Goal: Task Accomplishment & Management: Manage account settings

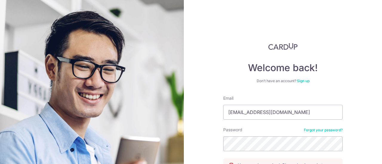
scroll to position [67, 0]
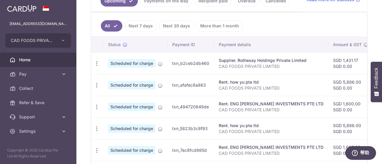
scroll to position [148, 0]
click at [97, 67] on icon "button" at bounding box center [97, 63] width 6 height 6
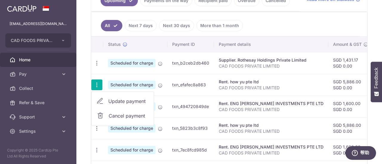
click at [123, 98] on span "Update payment" at bounding box center [128, 101] width 41 height 7
radio input "true"
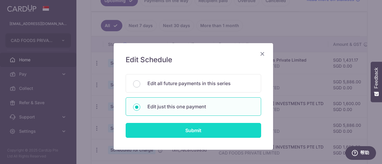
click at [181, 130] on input "Submit" at bounding box center [194, 130] width 136 height 15
radio input "true"
type input "5,886.00"
type input "0.00"
type input "[DATE]"
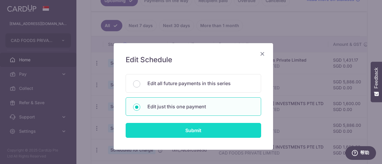
type input "CAD FOODS PRIVATE LIMITED"
type input "RENT 0111"
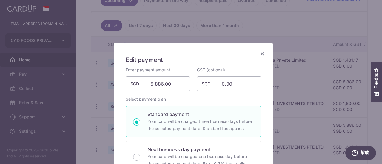
type input "SAVERENT179"
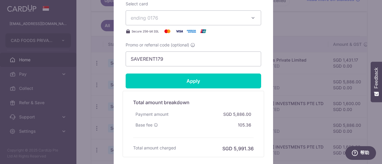
scroll to position [328, 0]
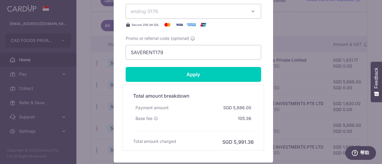
click at [255, 9] on button "ending 0176" at bounding box center [194, 11] width 136 height 15
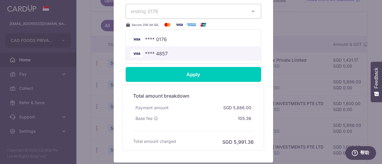
click at [219, 52] on span "**** 4857" at bounding box center [193, 53] width 125 height 7
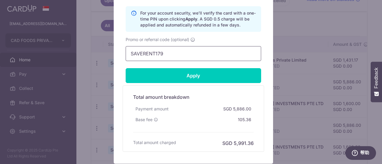
scroll to position [399, 0]
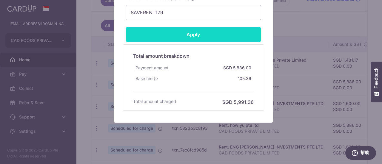
click at [185, 31] on input "Apply" at bounding box center [194, 34] width 136 height 15
click at [186, 34] on input "Apply" at bounding box center [194, 34] width 136 height 15
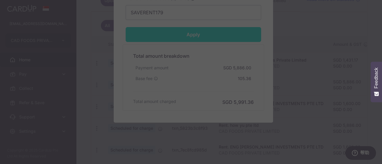
scroll to position [413, 0]
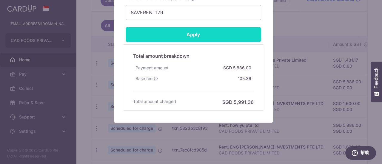
click at [181, 29] on input "Apply" at bounding box center [194, 34] width 136 height 15
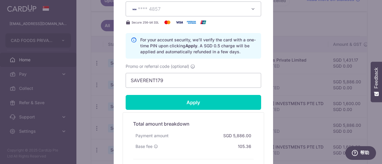
scroll to position [279, 0]
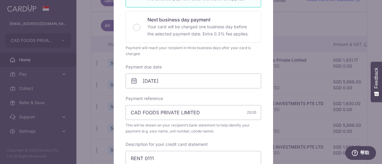
type input "Successfully Applied"
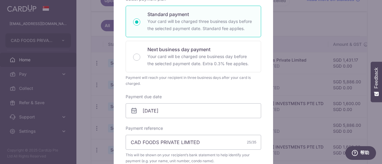
scroll to position [2, 0]
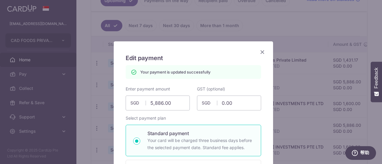
click at [261, 52] on icon "Close" at bounding box center [262, 51] width 7 height 7
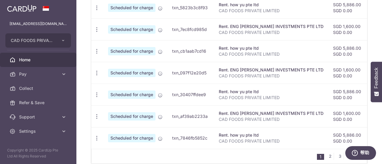
scroll to position [276, 0]
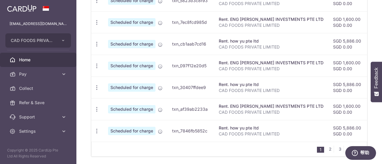
click at [141, 153] on div "1 2 3 4" at bounding box center [229, 149] width 276 height 15
